Goal: Task Accomplishment & Management: Manage account settings

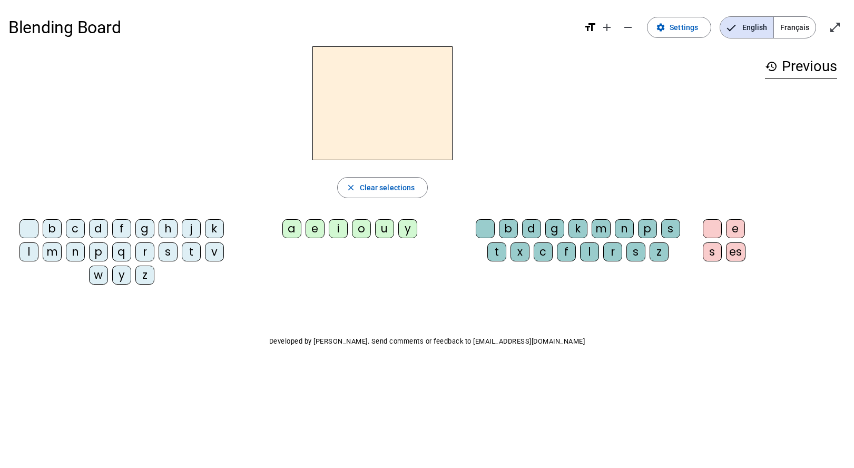
click at [82, 228] on div "c" at bounding box center [75, 228] width 19 height 19
click at [29, 251] on div "l" at bounding box center [28, 251] width 19 height 19
click at [75, 231] on div "c" at bounding box center [75, 228] width 19 height 19
click at [789, 19] on span "Français" at bounding box center [795, 27] width 42 height 21
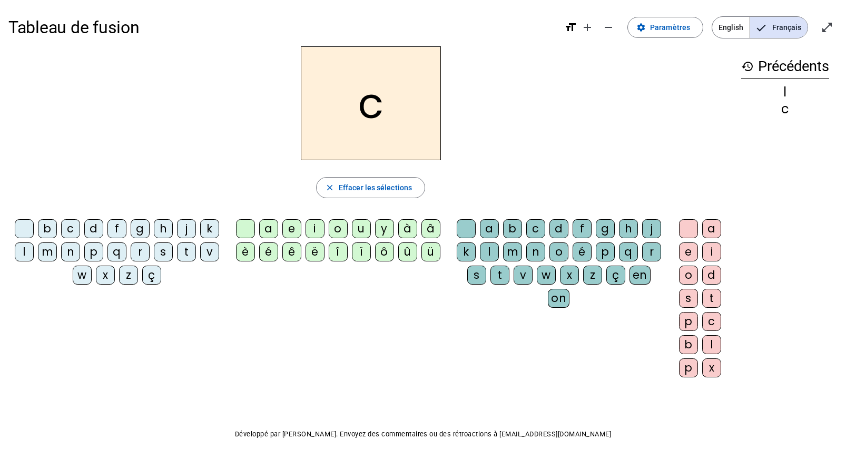
click at [75, 231] on div "c" at bounding box center [70, 228] width 19 height 19
click at [24, 255] on div "l" at bounding box center [24, 251] width 19 height 19
click at [747, 66] on mat-icon "history" at bounding box center [747, 66] width 13 height 13
click at [263, 231] on div "a" at bounding box center [268, 228] width 19 height 19
click at [516, 246] on div "m" at bounding box center [512, 251] width 19 height 19
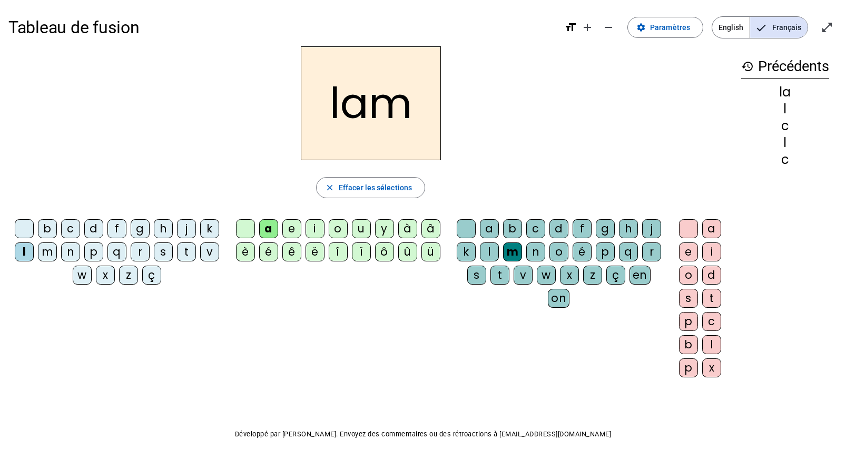
click at [689, 251] on div "e" at bounding box center [688, 251] width 19 height 19
click at [423, 231] on div "â" at bounding box center [430, 228] width 19 height 19
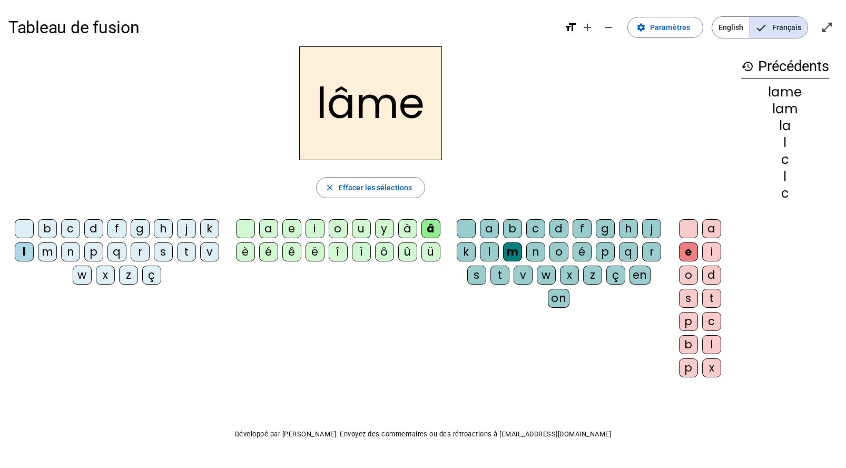
click at [87, 222] on div "d" at bounding box center [93, 228] width 19 height 19
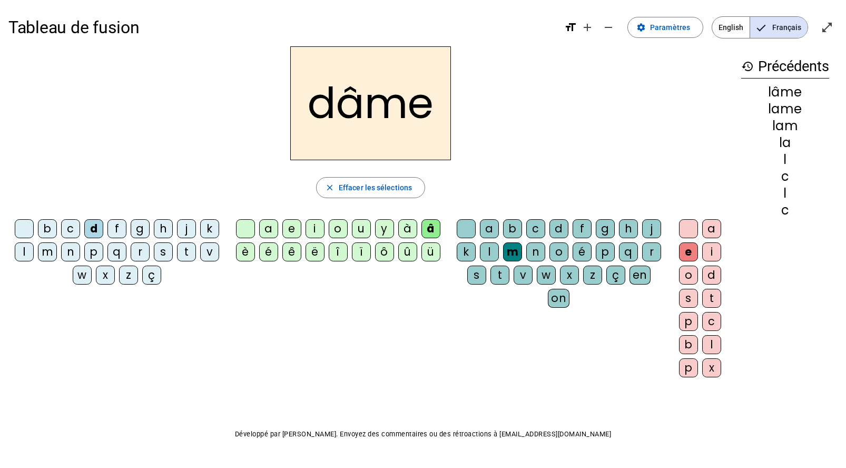
click at [268, 226] on div "a" at bounding box center [268, 228] width 19 height 19
click at [22, 254] on div "l" at bounding box center [24, 251] width 19 height 19
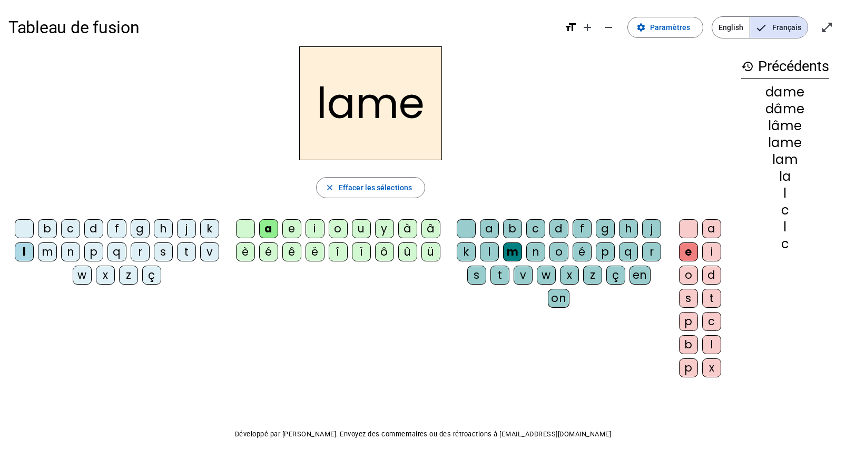
click at [750, 64] on mat-icon "history" at bounding box center [747, 66] width 13 height 13
click at [744, 68] on mat-icon "history" at bounding box center [747, 66] width 13 height 13
click at [744, 64] on mat-icon "history" at bounding box center [747, 66] width 13 height 13
click at [816, 70] on h3 "history Précédents" at bounding box center [785, 67] width 88 height 24
click at [749, 54] on div "history Précédents dame dâme lâme lame lam la l c l c" at bounding box center [785, 207] width 105 height 322
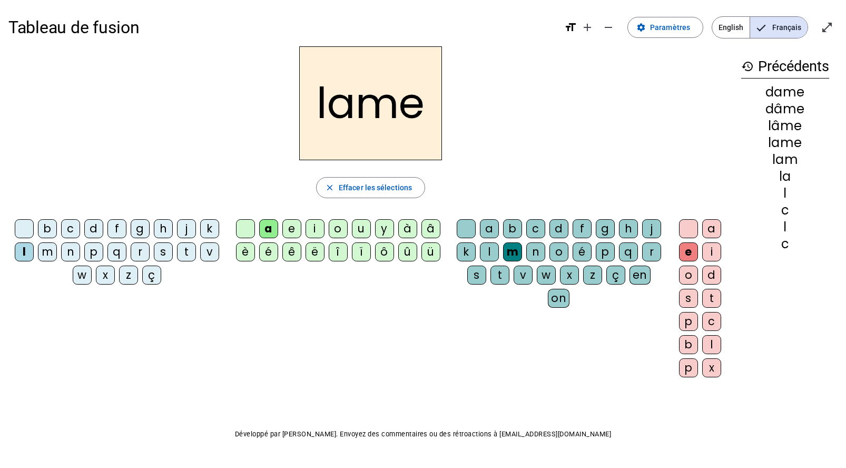
click at [744, 65] on mat-icon "history" at bounding box center [747, 66] width 13 height 13
click at [660, 27] on span "Paramètres" at bounding box center [670, 27] width 40 height 13
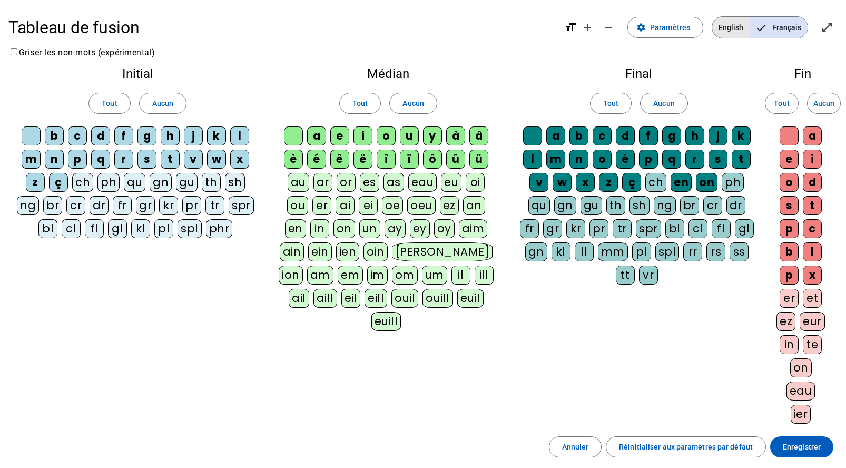
click at [736, 30] on span "English" at bounding box center [730, 27] width 37 height 21
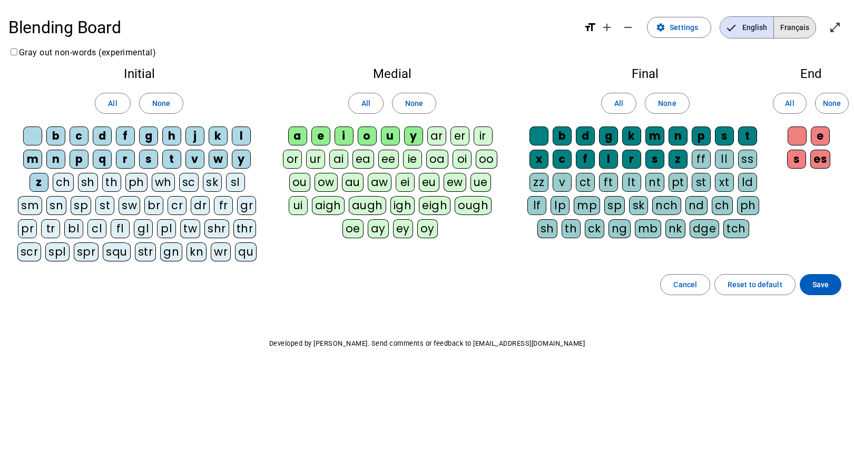
click at [811, 24] on span "Français" at bounding box center [795, 27] width 42 height 21
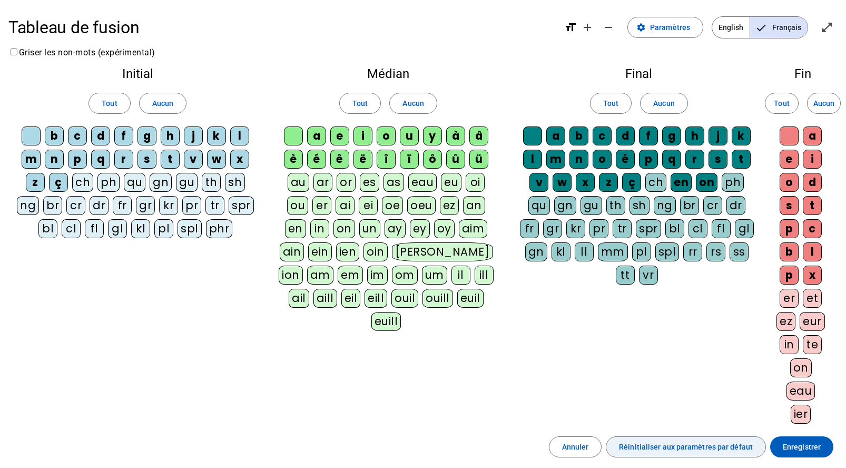
click at [733, 439] on span "button" at bounding box center [685, 446] width 159 height 25
click at [703, 437] on span "button" at bounding box center [685, 446] width 159 height 25
click at [689, 445] on span "Réinitialiser aux paramètres par défaut" at bounding box center [686, 446] width 134 height 13
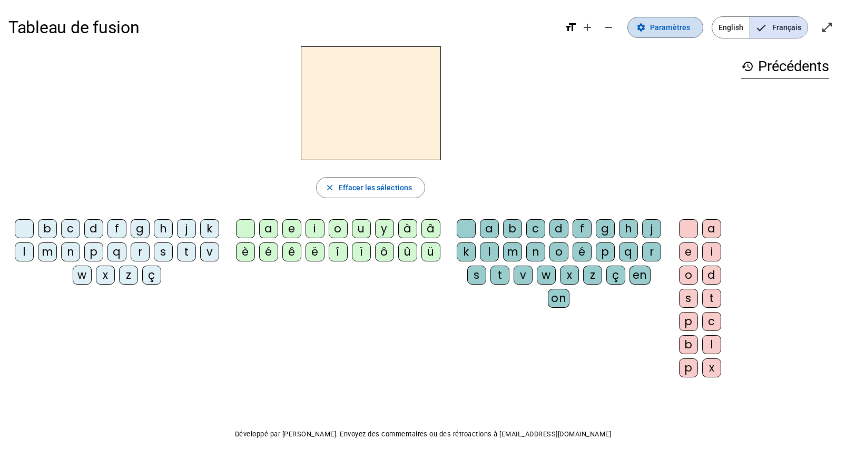
click at [667, 32] on span "Paramètres" at bounding box center [670, 27] width 40 height 13
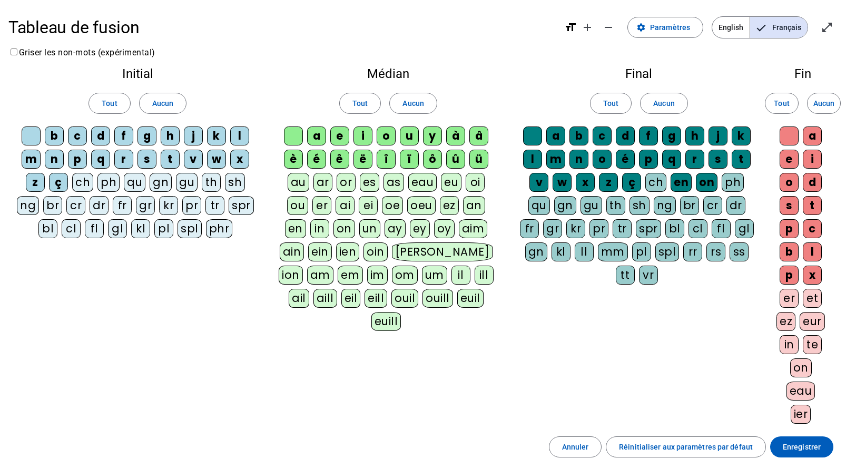
click at [71, 228] on div "cl" at bounding box center [71, 228] width 19 height 19
click at [817, 440] on span "Enregistrer" at bounding box center [802, 446] width 38 height 13
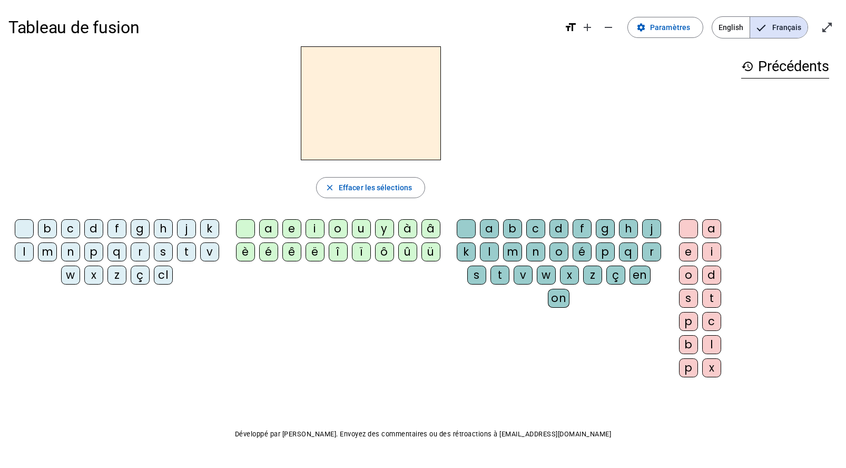
click at [168, 274] on div "cl" at bounding box center [163, 274] width 19 height 19
click at [274, 223] on div "a" at bounding box center [268, 228] width 19 height 19
click at [507, 252] on div "m" at bounding box center [512, 251] width 19 height 19
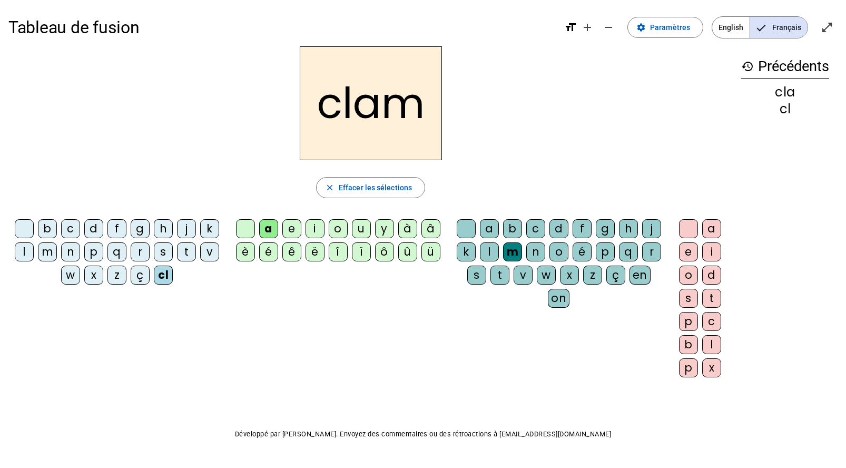
click at [685, 257] on div "e" at bounding box center [688, 251] width 19 height 19
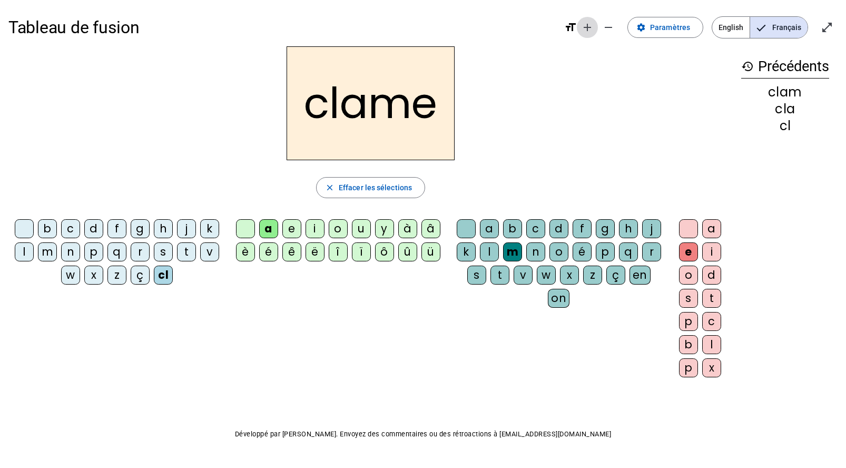
click at [587, 26] on mat-icon "add" at bounding box center [587, 27] width 13 height 13
